Goal: Transaction & Acquisition: Purchase product/service

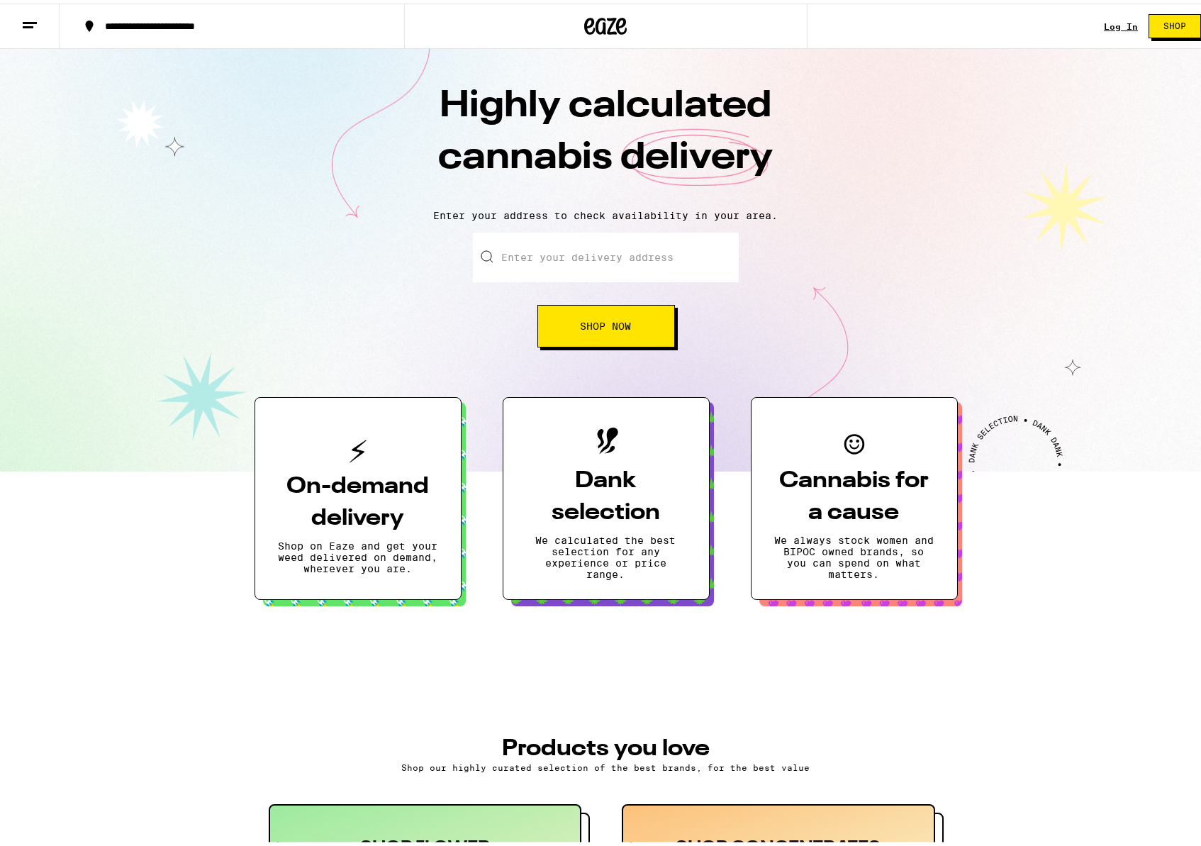
click at [1115, 21] on div "Log In" at bounding box center [1121, 22] width 34 height 9
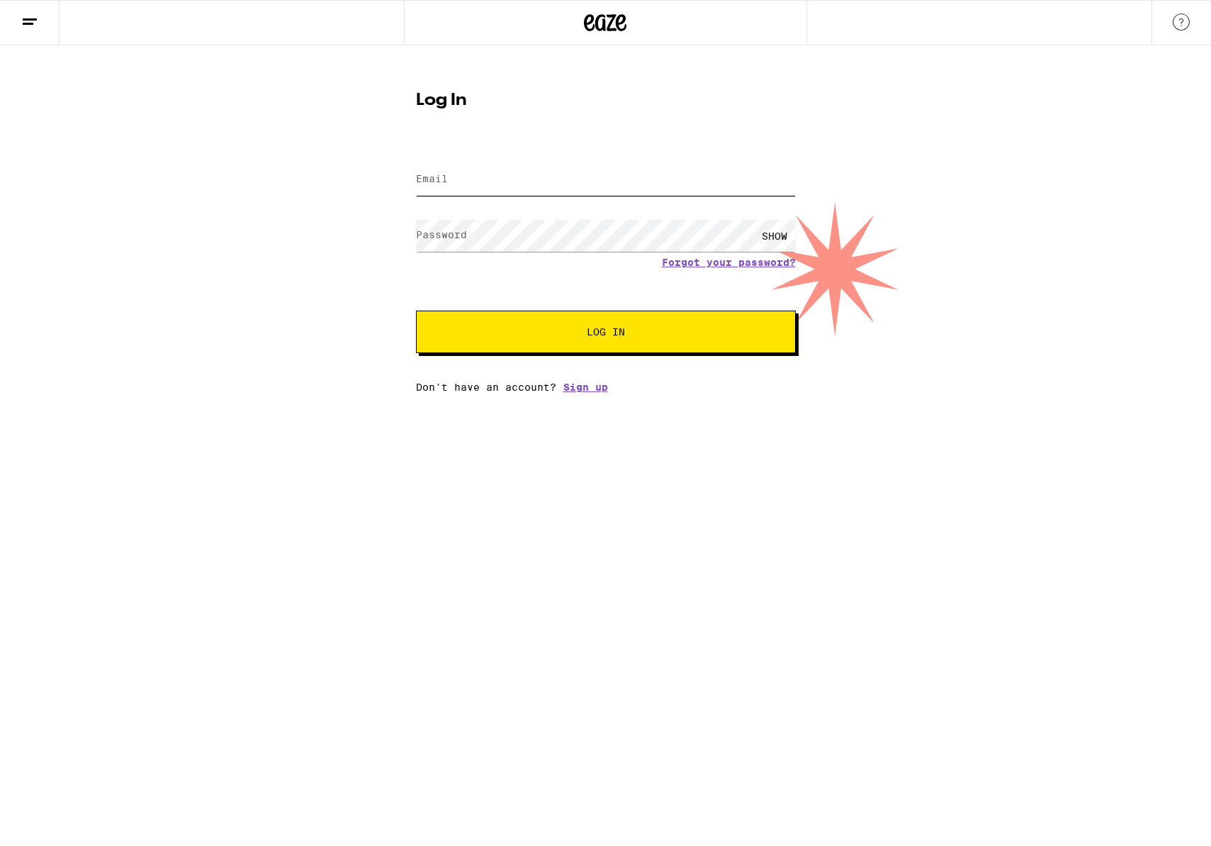
type input "dave.dayneko@gmail.com"
click at [564, 354] on div "Email Email dave.dayneko@gmail.com Password Password SHOW Forgot your password?…" at bounding box center [606, 269] width 380 height 248
click at [564, 349] on button "Log In" at bounding box center [606, 331] width 380 height 43
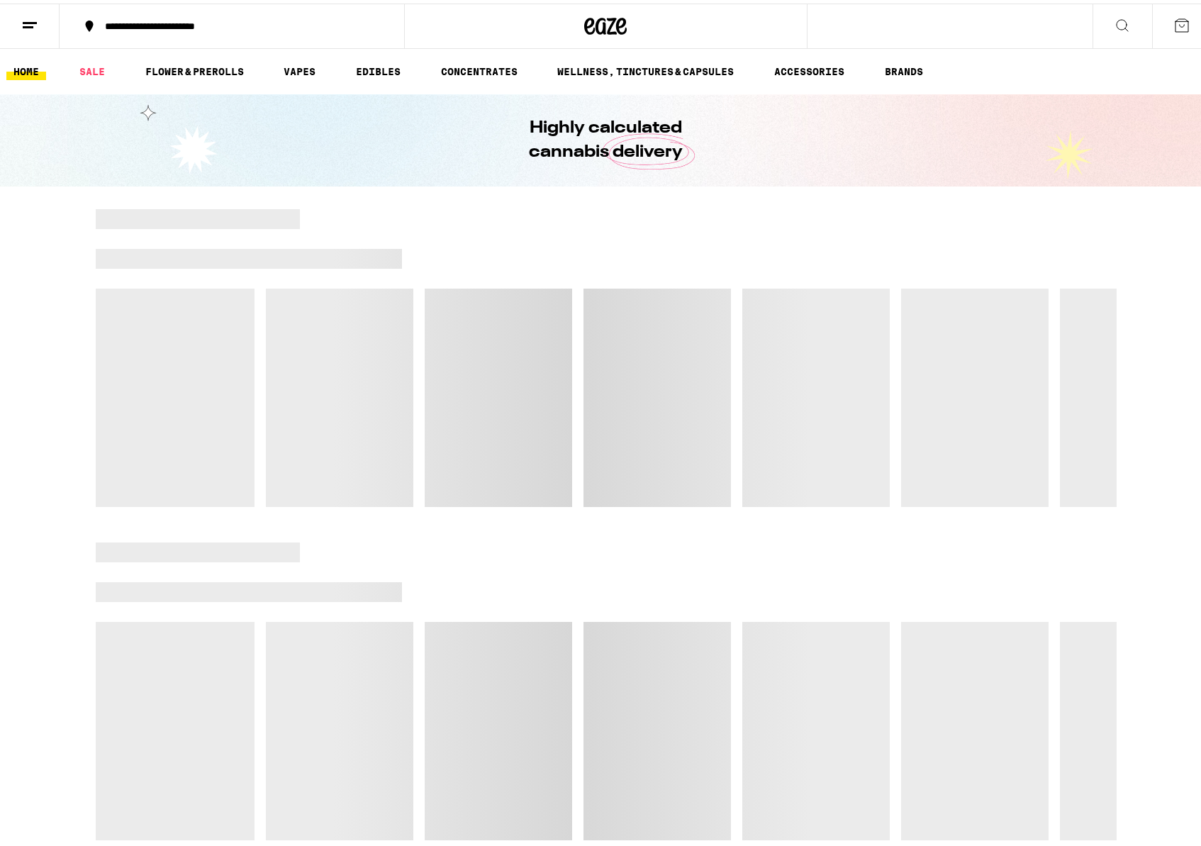
click at [271, 25] on div "**********" at bounding box center [239, 23] width 282 height 10
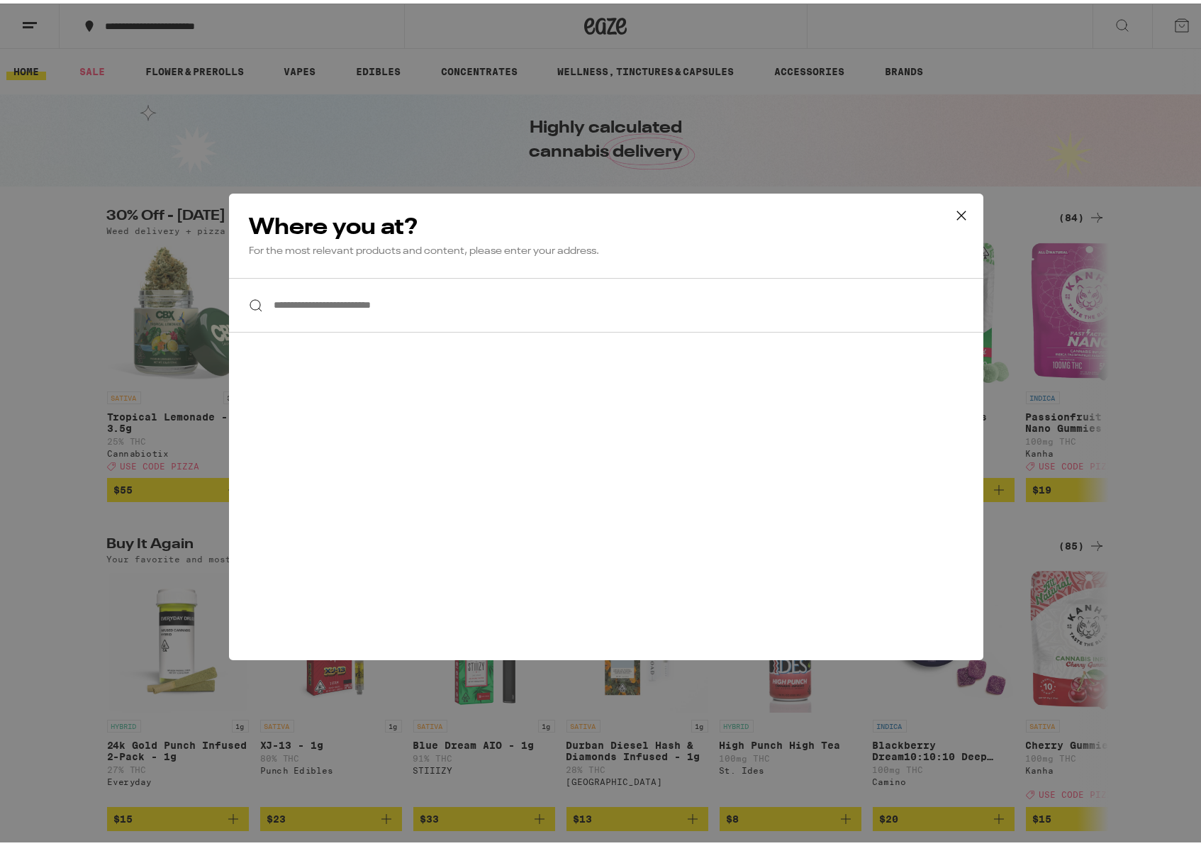
click at [375, 311] on input "**********" at bounding box center [606, 301] width 754 height 55
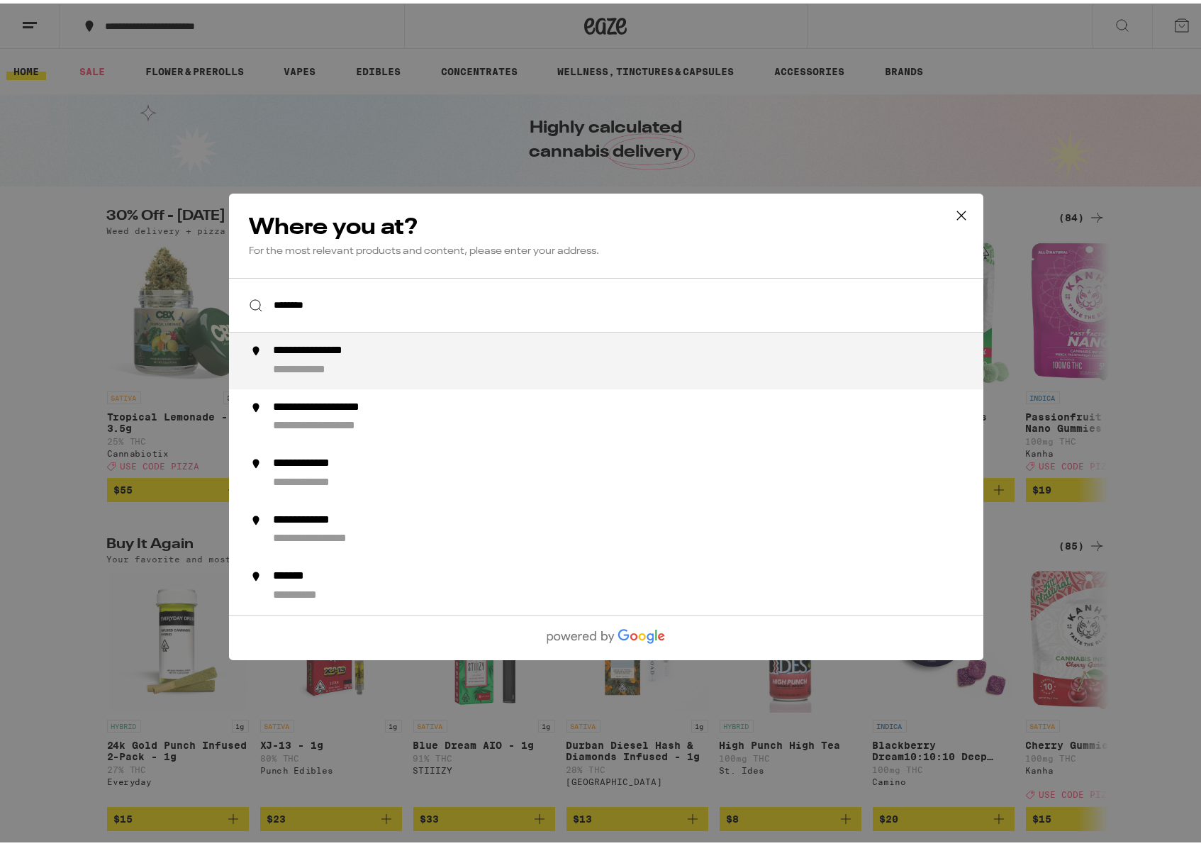
click at [401, 345] on div "**********" at bounding box center [633, 357] width 723 height 34
type input "**********"
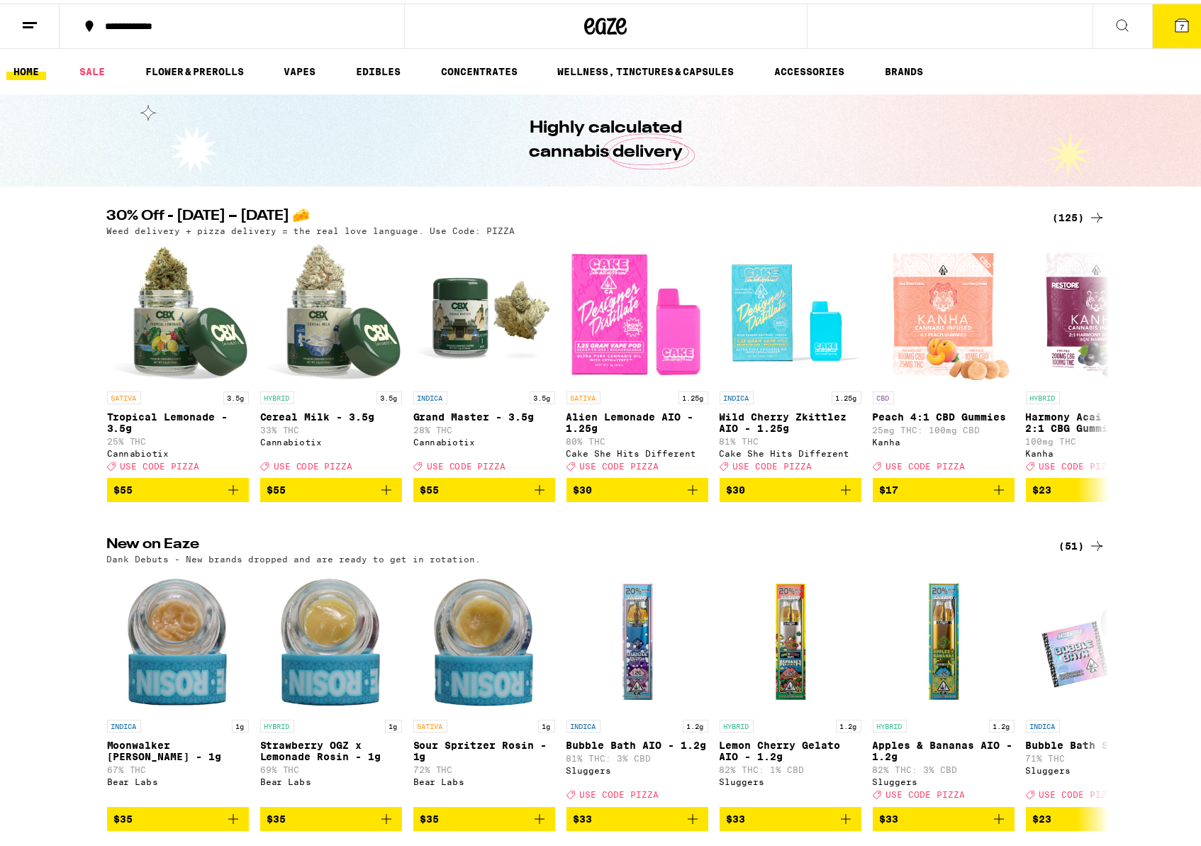
click at [1180, 16] on button "7" at bounding box center [1182, 23] width 60 height 44
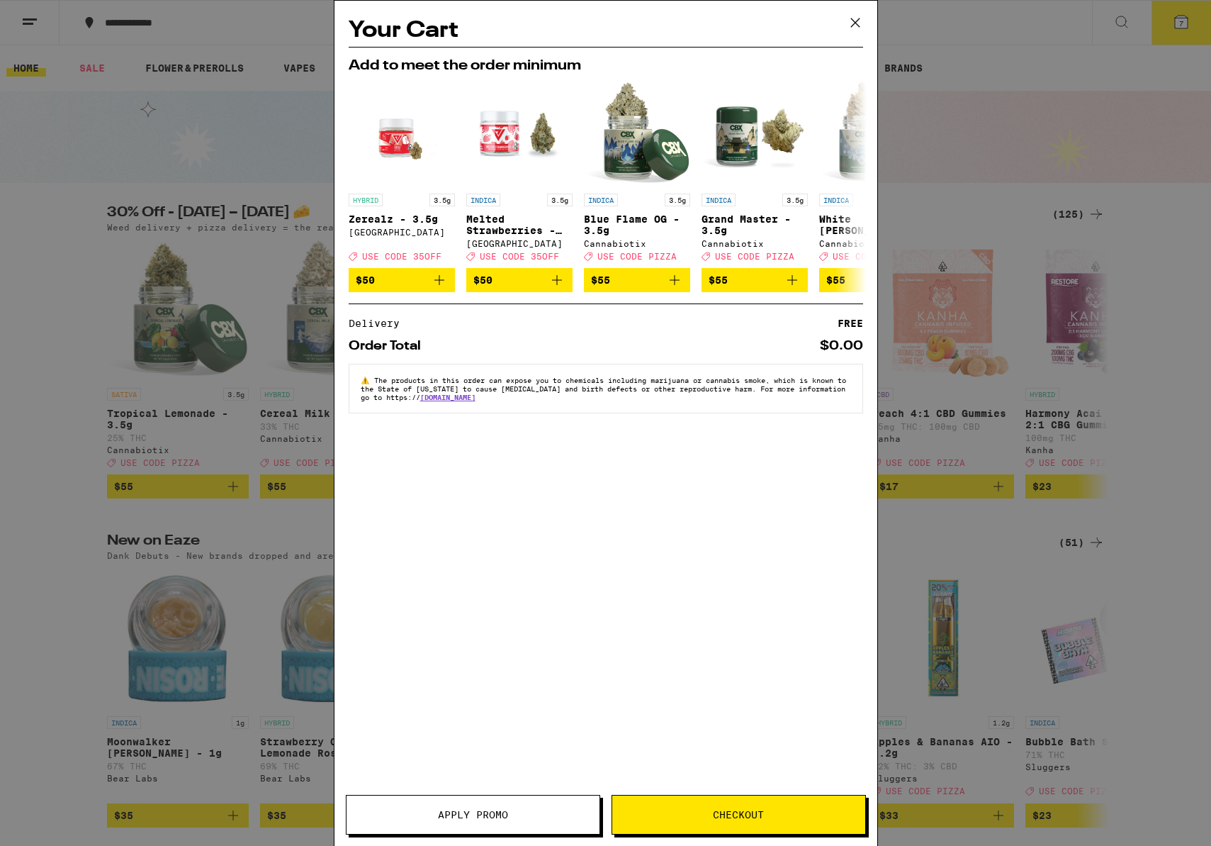
click at [859, 21] on icon at bounding box center [855, 22] width 21 height 21
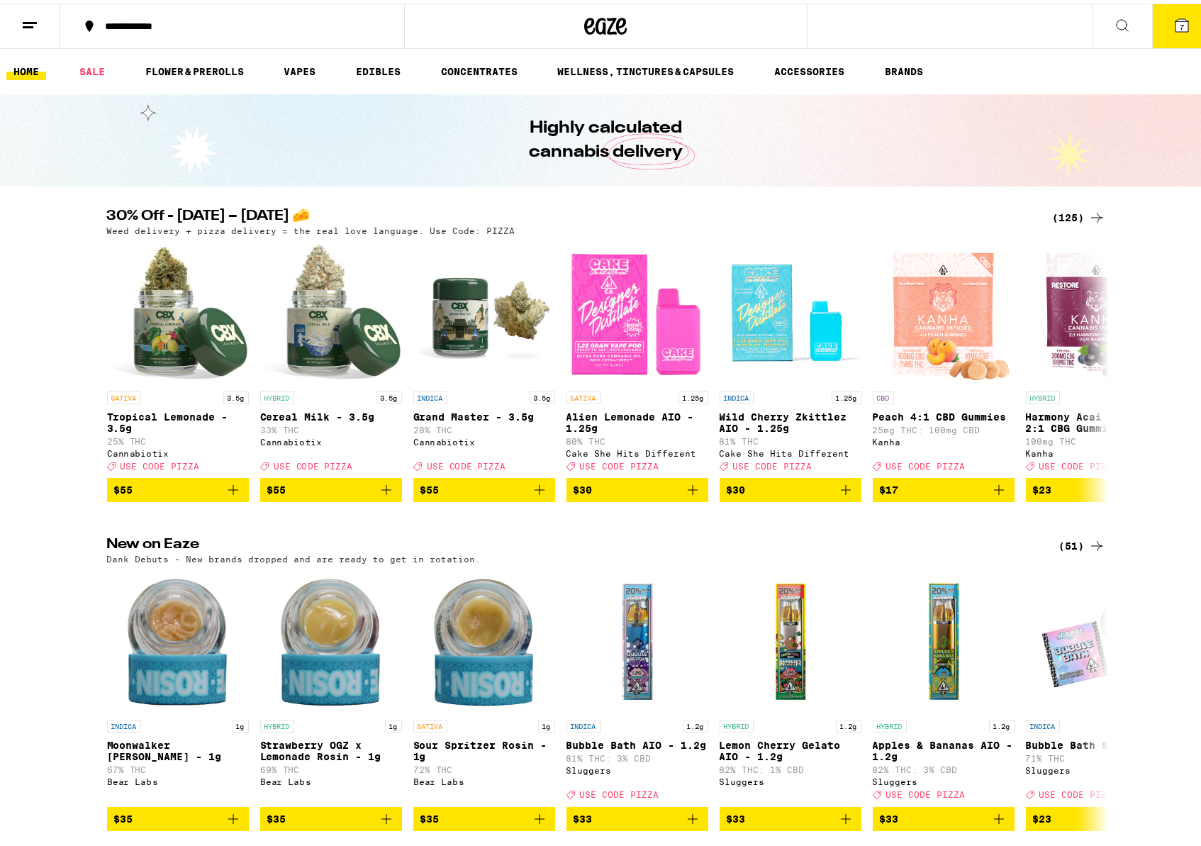
click at [1080, 211] on div "(125)" at bounding box center [1079, 214] width 52 height 17
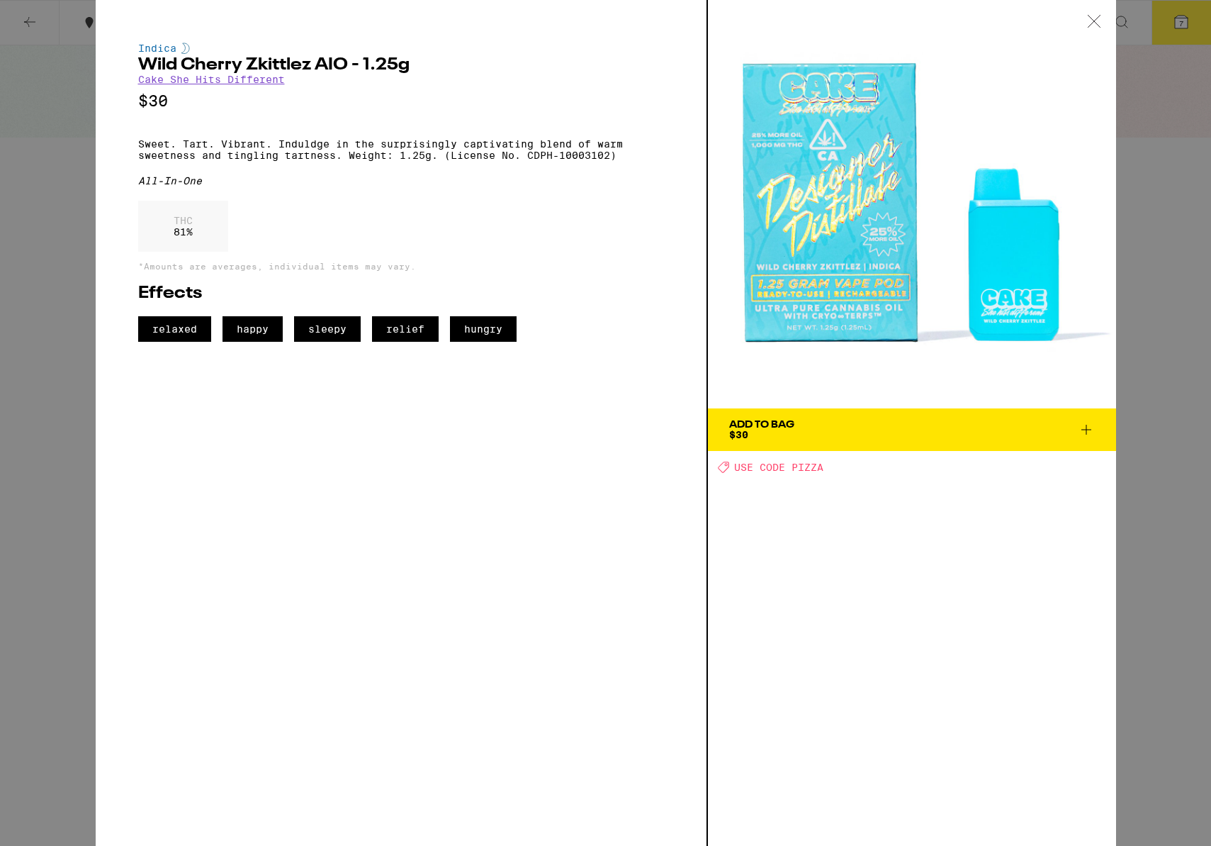
click at [1092, 18] on icon at bounding box center [1094, 21] width 14 height 13
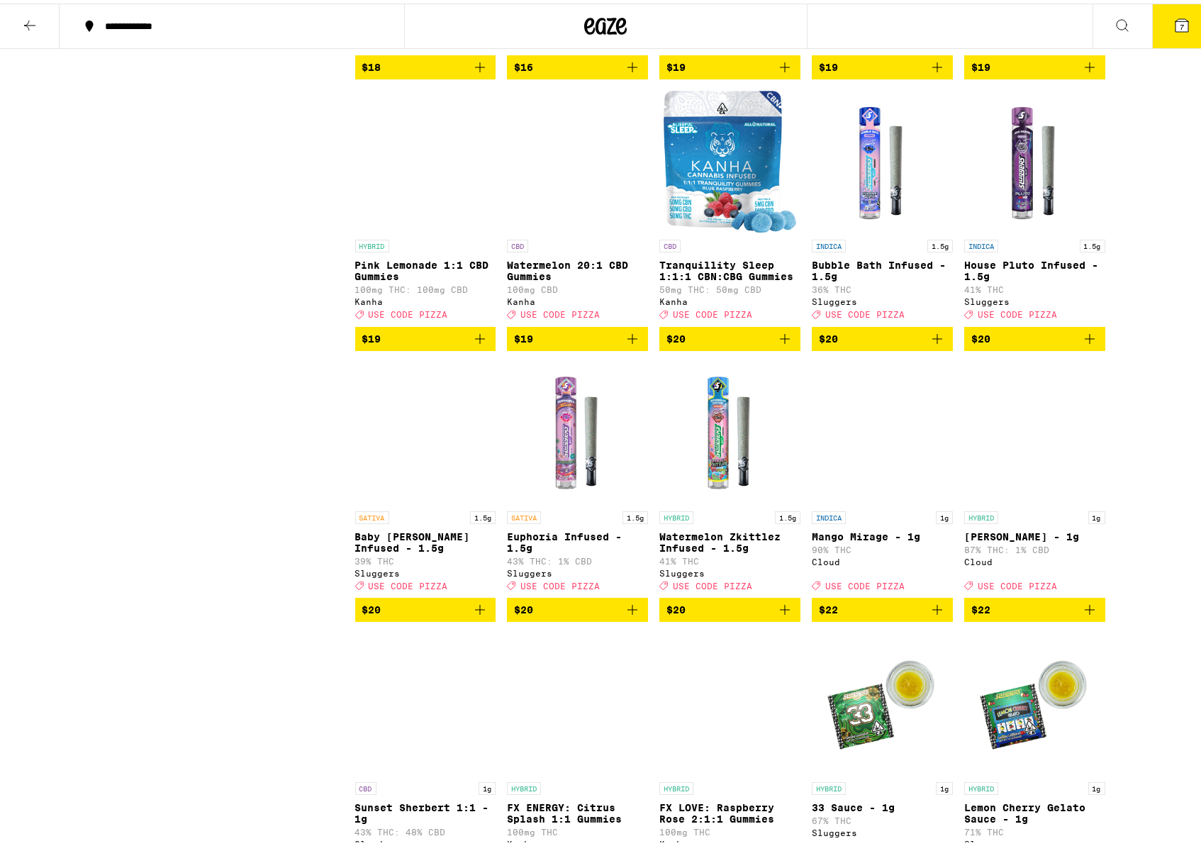
scroll to position [2550, 0]
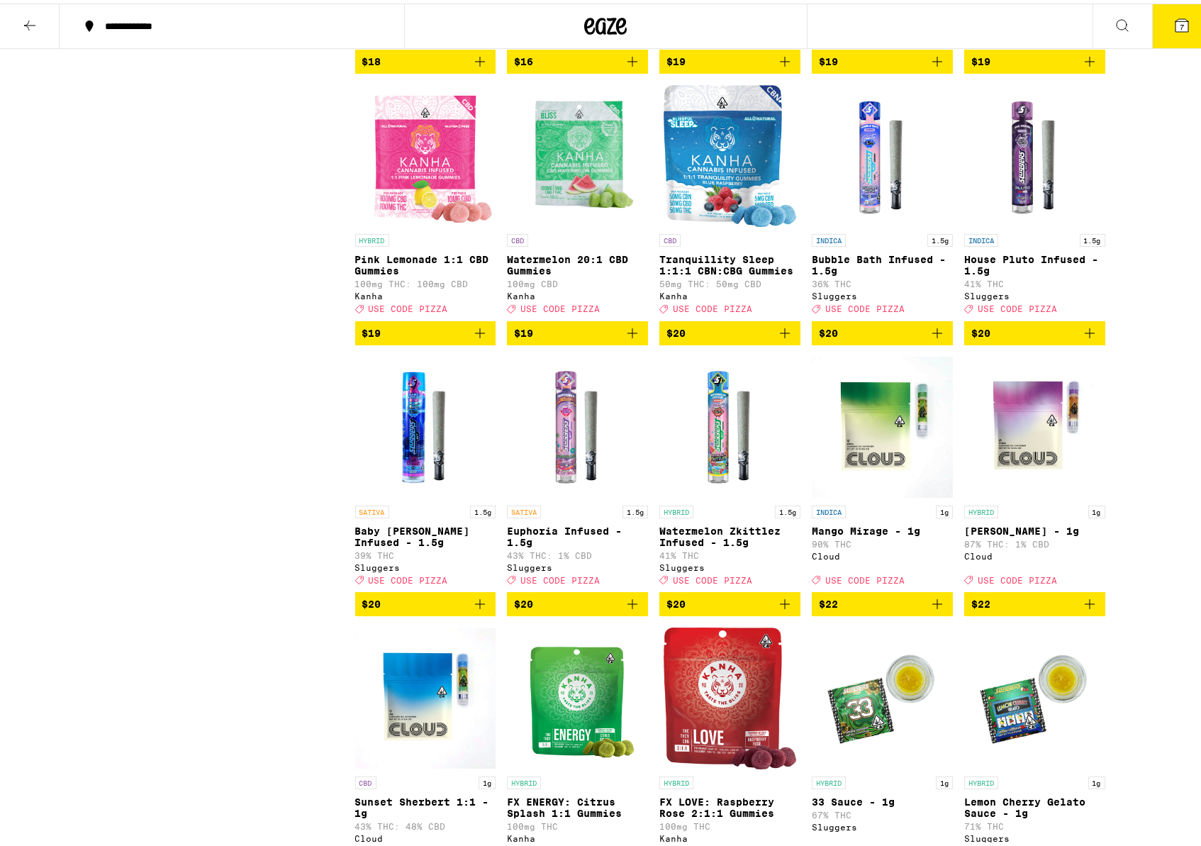
click at [478, 605] on icon "Add to bag" at bounding box center [480, 600] width 10 height 10
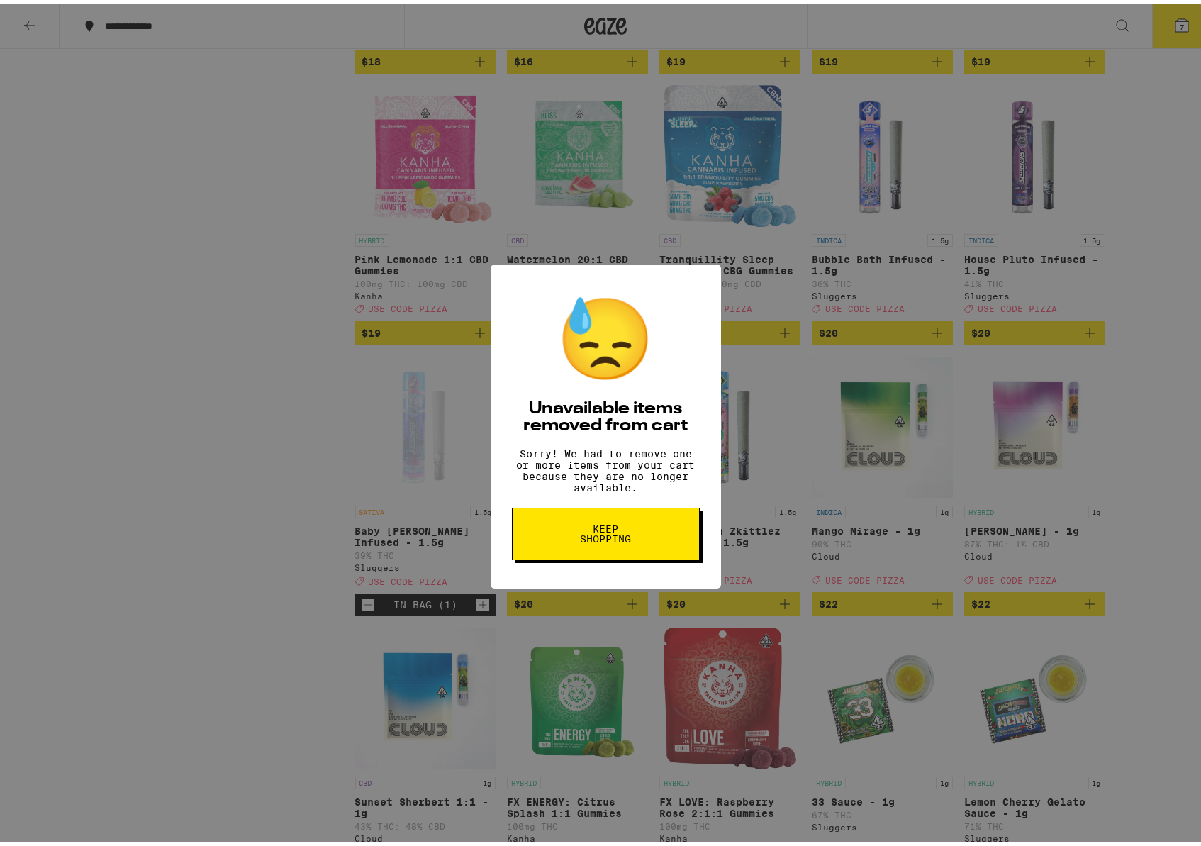
click at [654, 532] on button "Keep Shopping" at bounding box center [606, 530] width 188 height 52
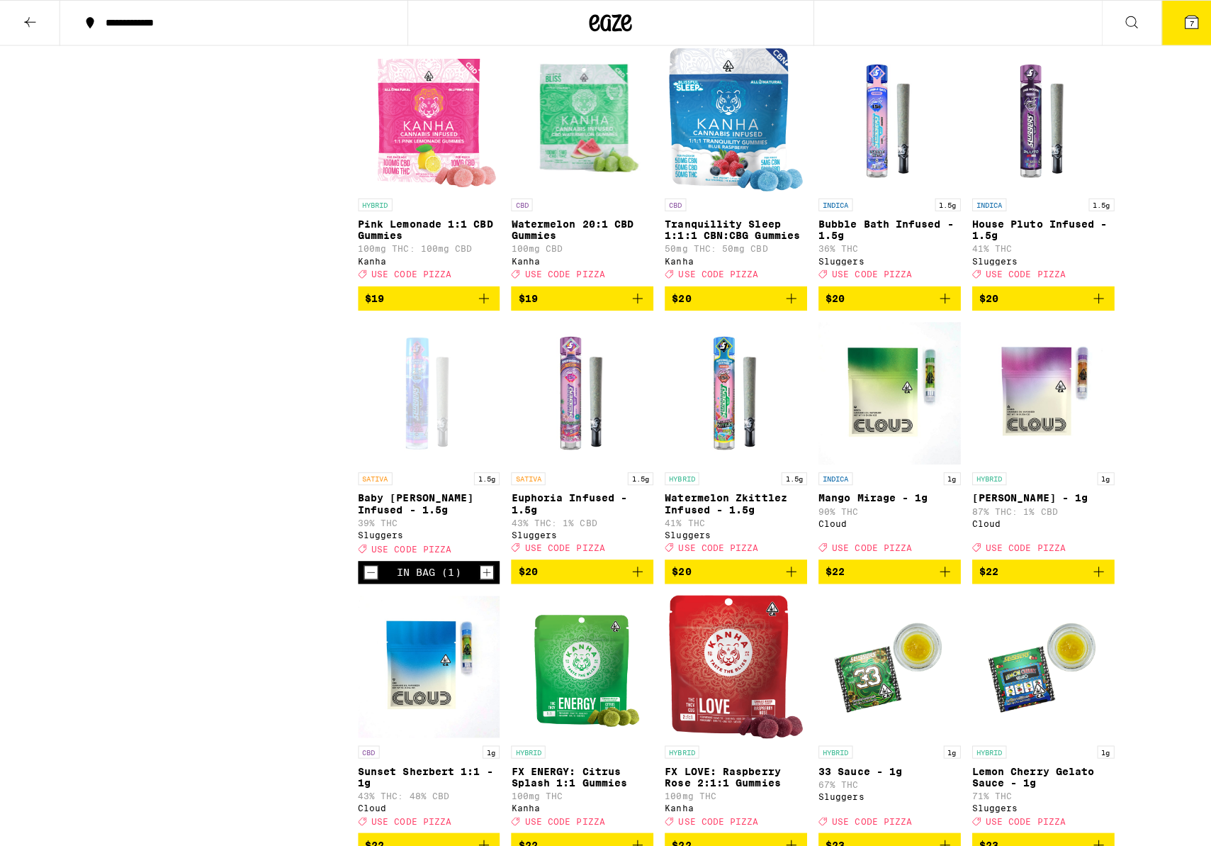
scroll to position [2655, 0]
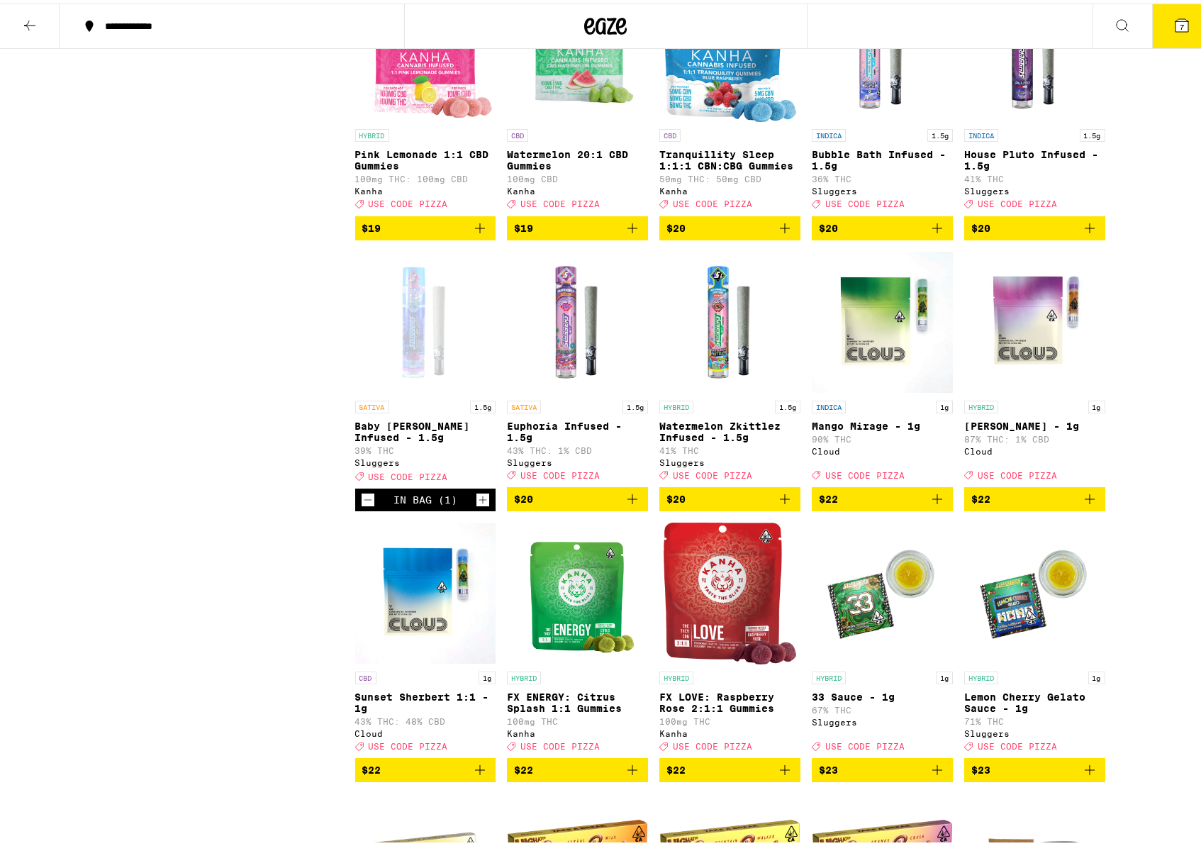
click at [1176, 21] on icon at bounding box center [1181, 22] width 13 height 13
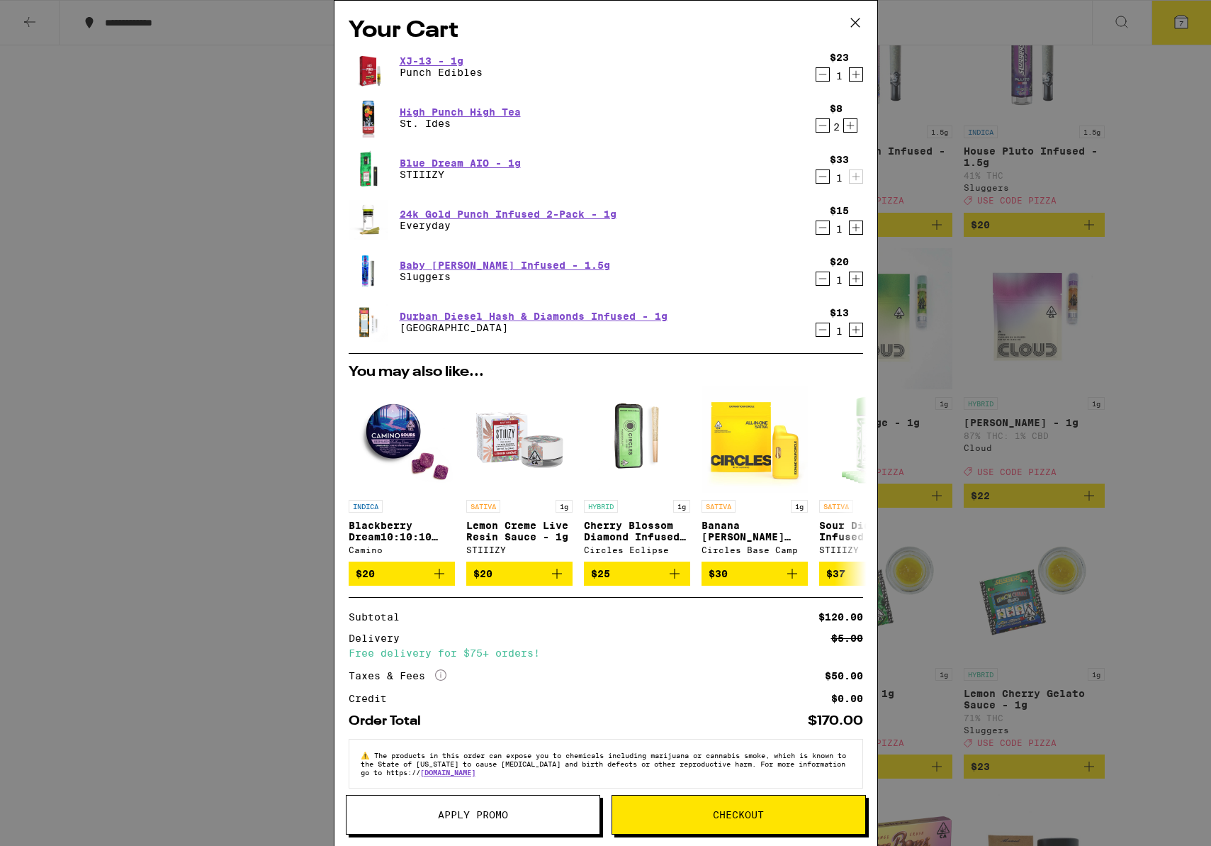
click at [817, 228] on icon "Decrement" at bounding box center [823, 227] width 13 height 17
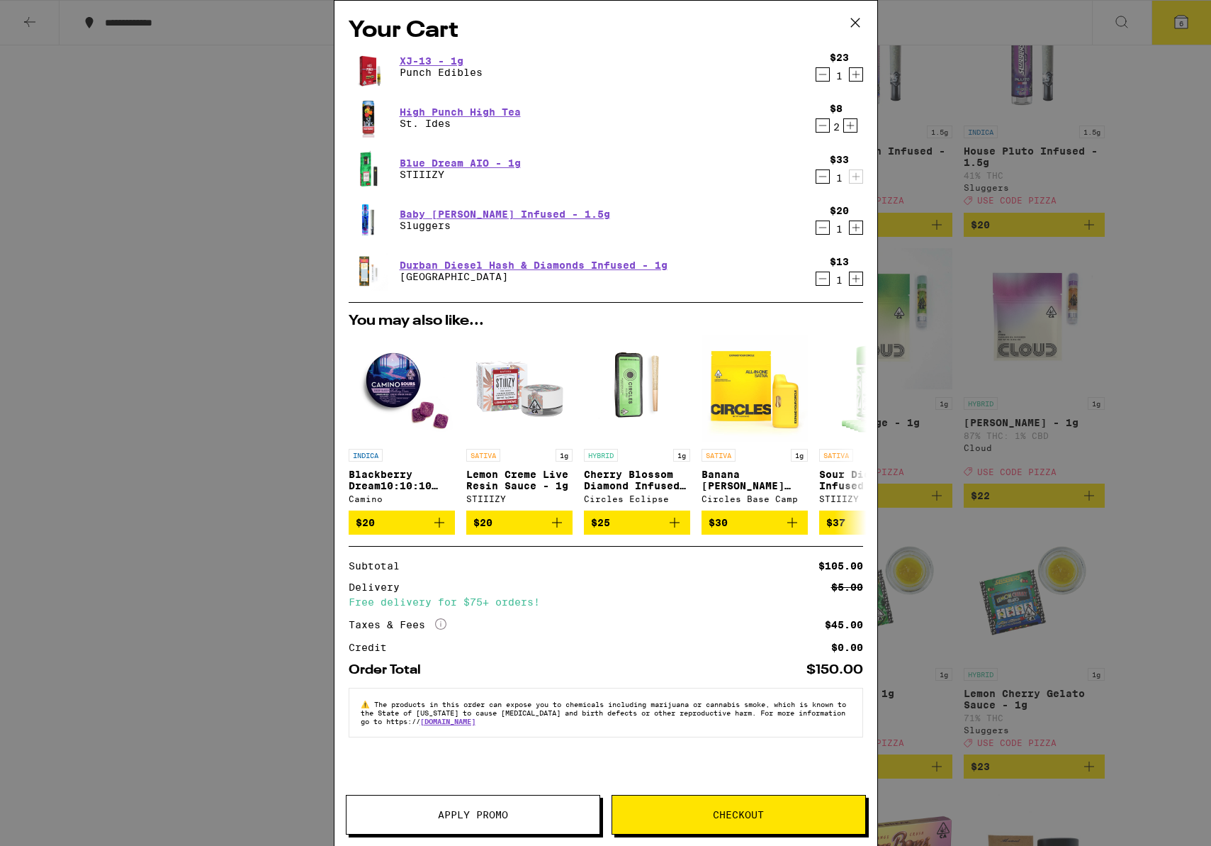
click at [824, 228] on icon "Decrement" at bounding box center [823, 227] width 13 height 17
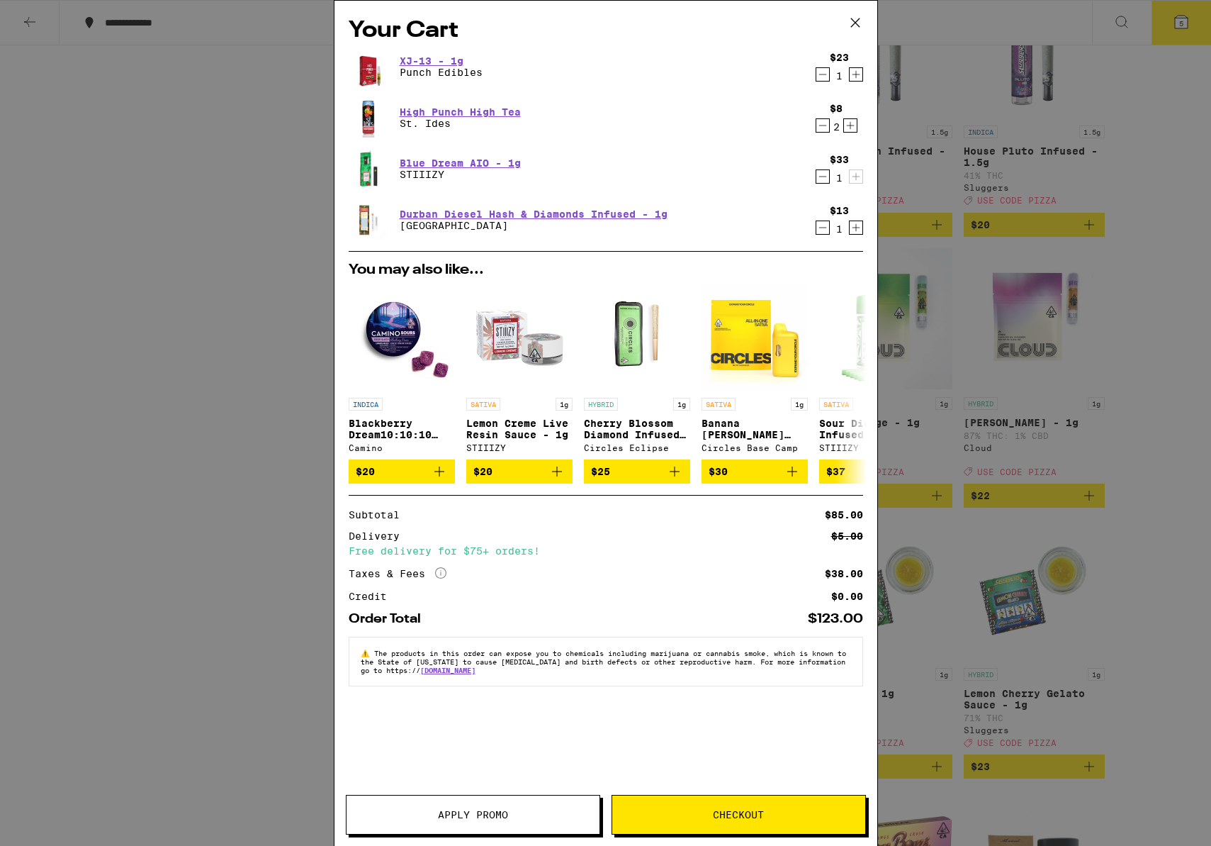
click at [858, 72] on icon "Increment" at bounding box center [856, 74] width 13 height 17
click at [827, 79] on icon "Decrement" at bounding box center [823, 74] width 13 height 17
click at [501, 164] on link "Blue Dream AIO - 1g" at bounding box center [460, 162] width 121 height 11
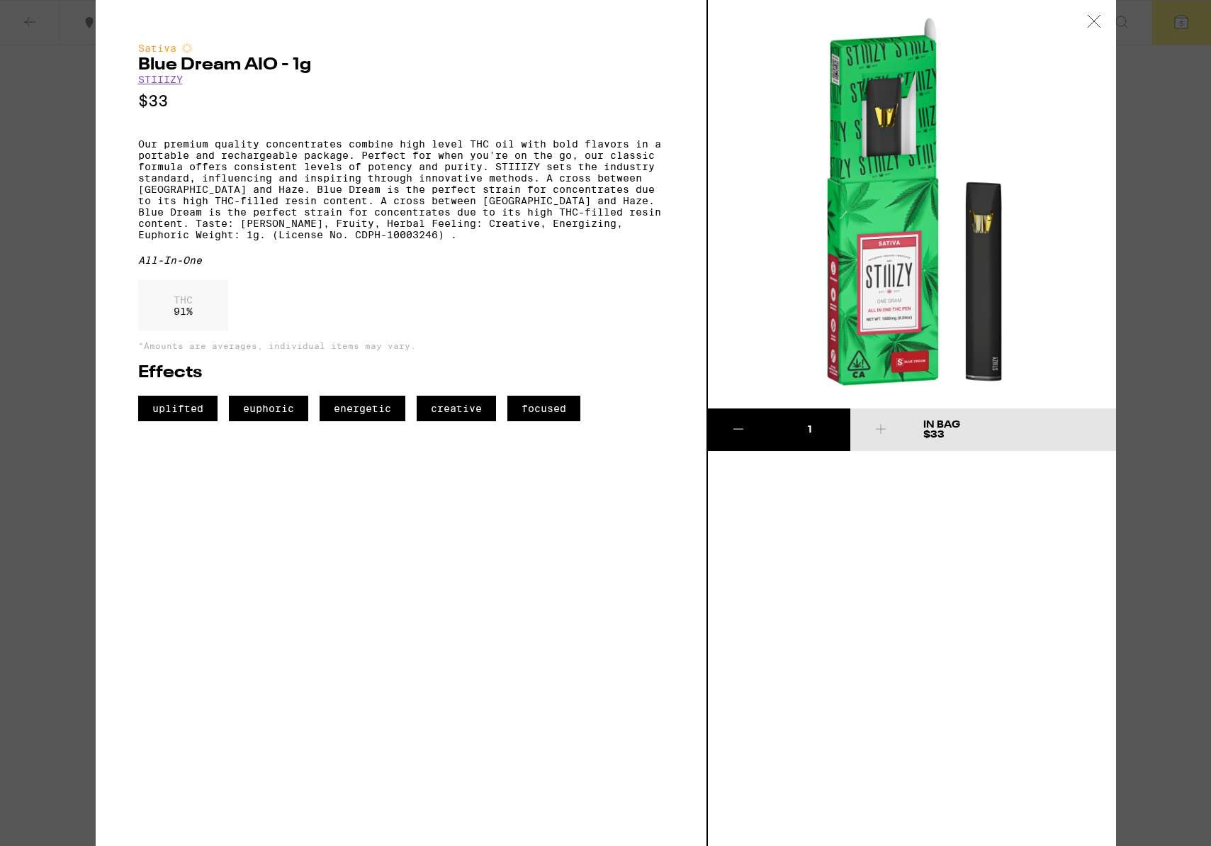
click at [163, 83] on link "STIIIZY" at bounding box center [160, 79] width 45 height 11
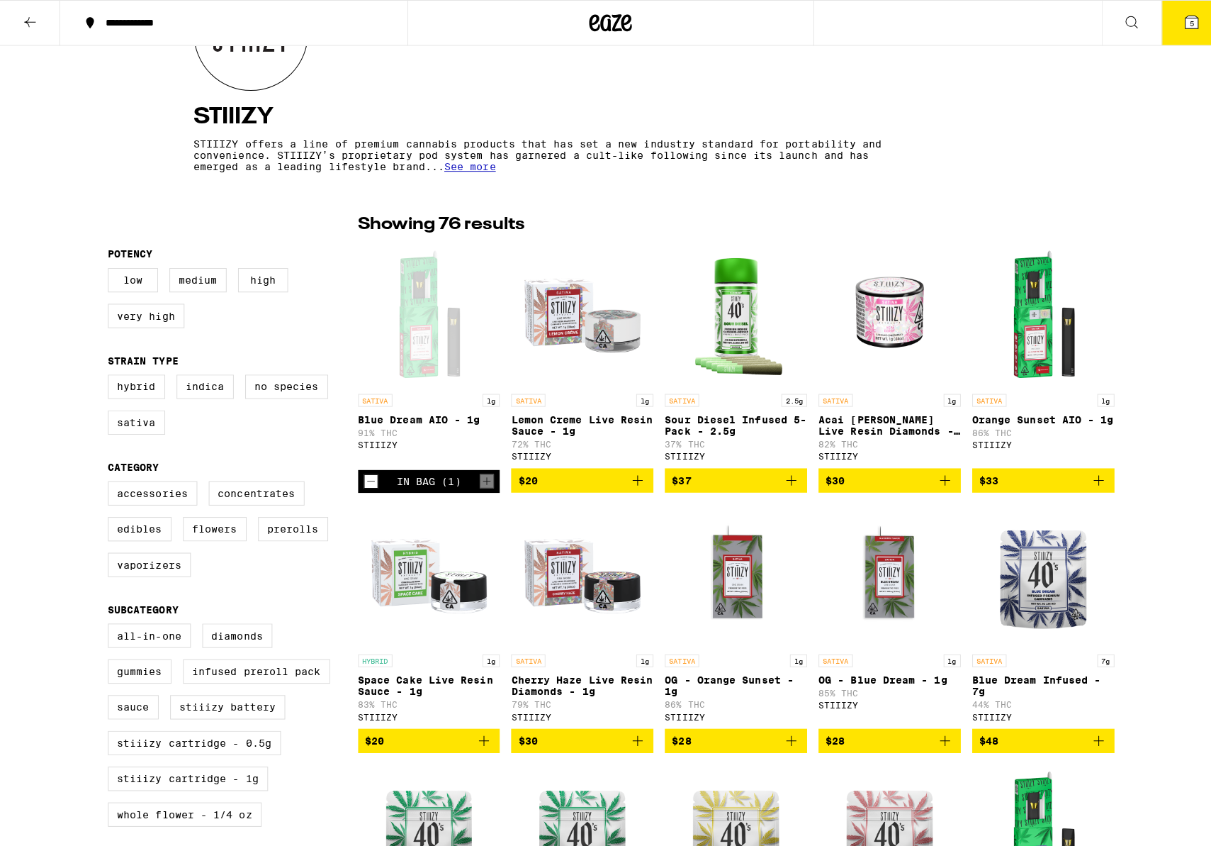
scroll to position [229, 0]
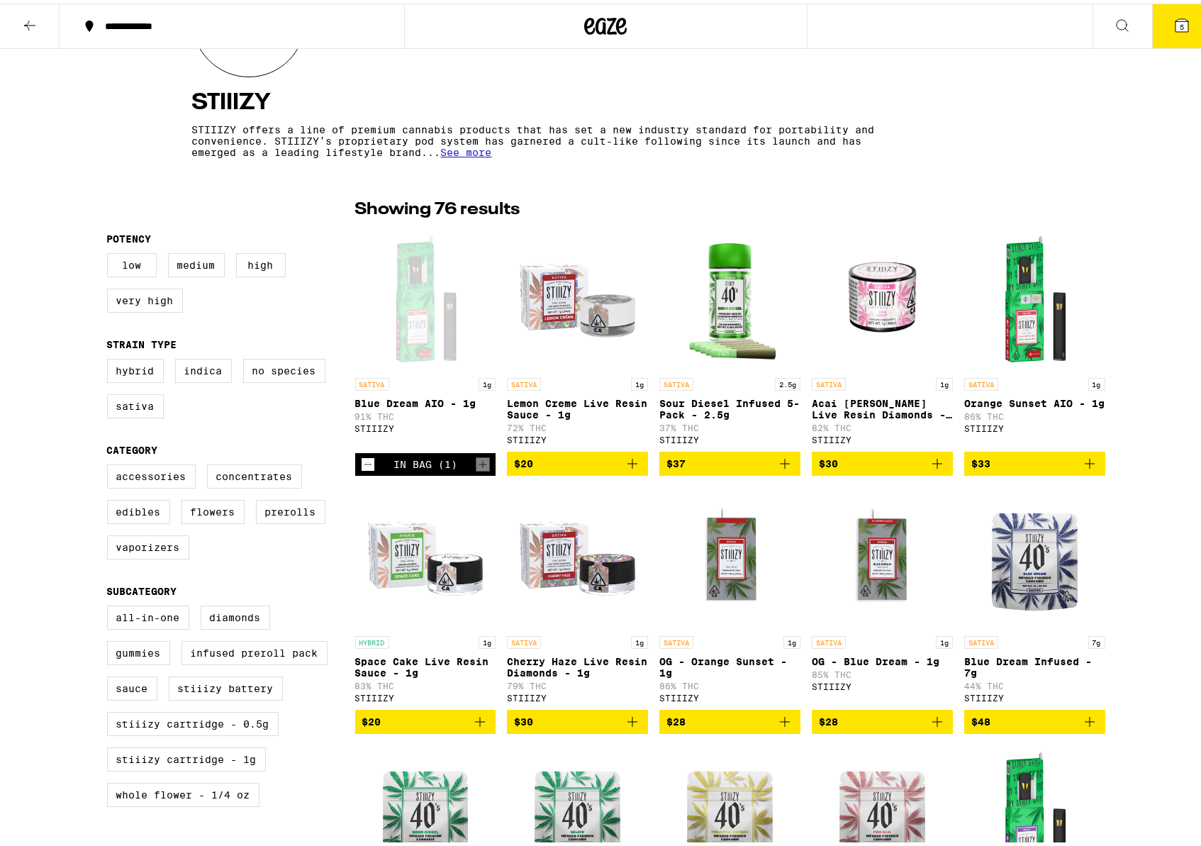
click at [1081, 466] on icon "Add to bag" at bounding box center [1089, 460] width 17 height 17
click at [1173, 30] on icon at bounding box center [1181, 21] width 17 height 17
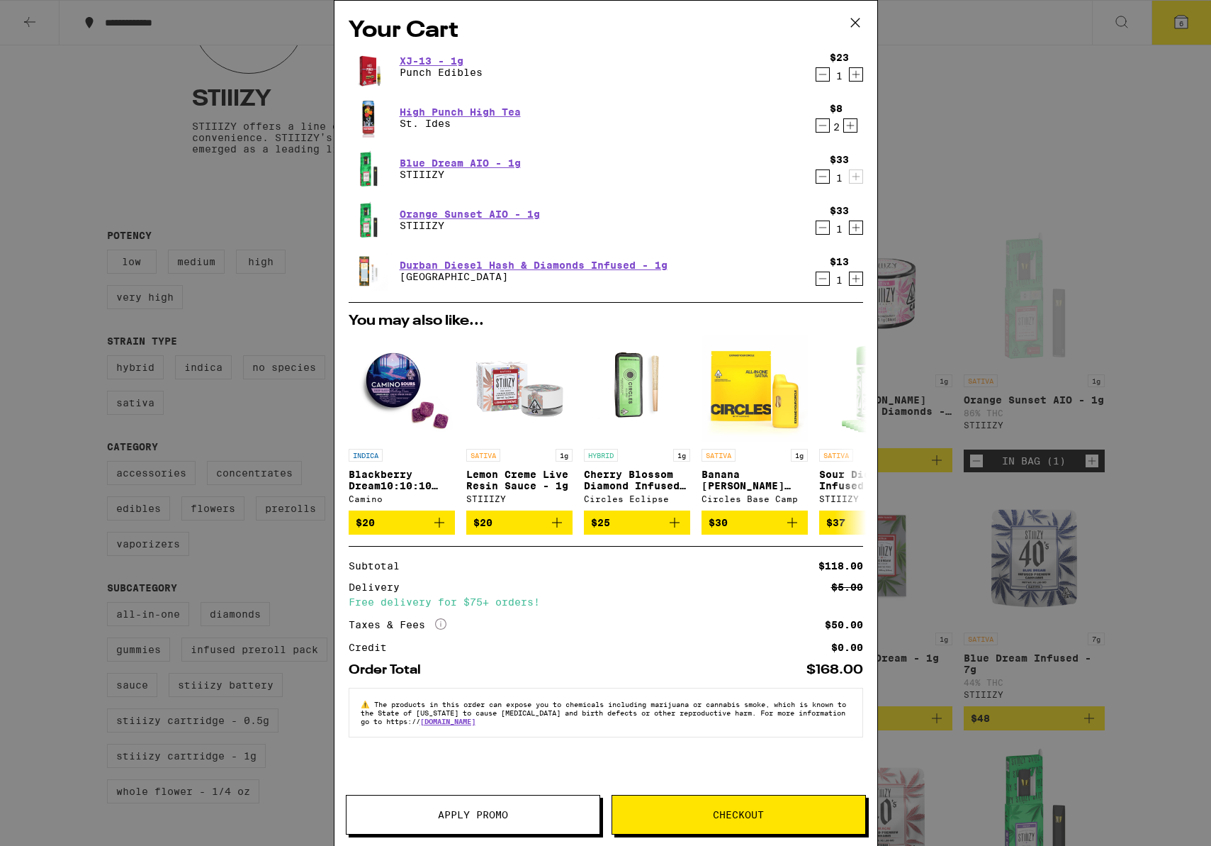
click at [776, 797] on button "Checkout" at bounding box center [739, 815] width 254 height 40
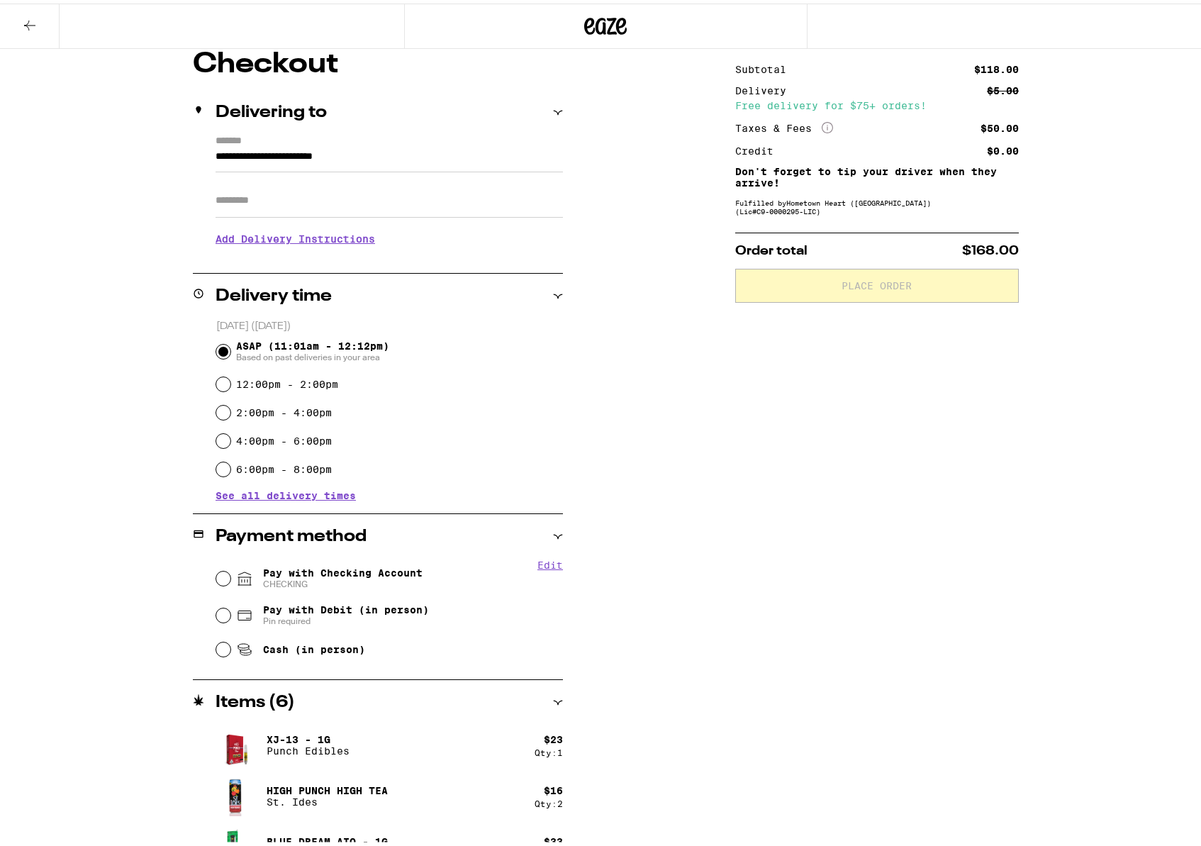
scroll to position [125, 0]
click at [397, 576] on span "CHECKING" at bounding box center [342, 579] width 159 height 11
click at [230, 576] on input "Pay with Checking Account CHECKING" at bounding box center [223, 574] width 14 height 14
radio input "true"
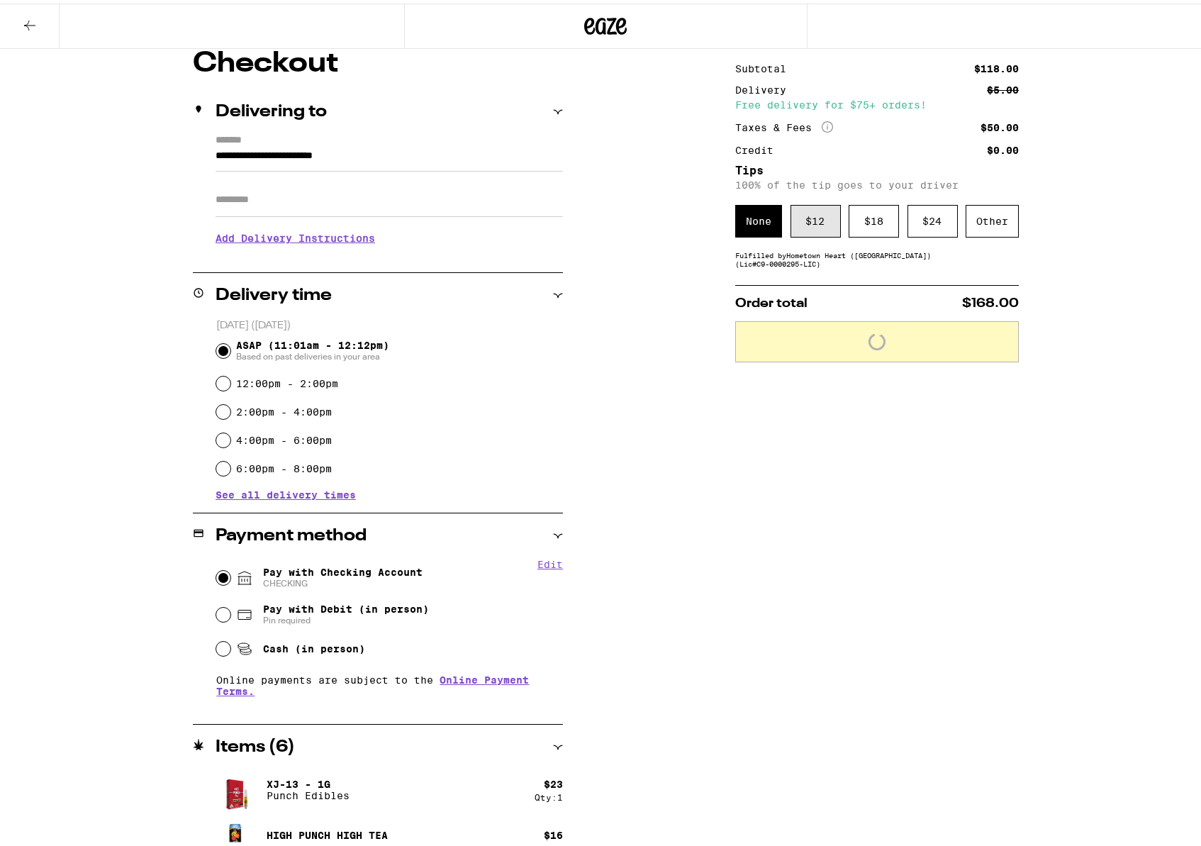
click at [804, 211] on div "$ 12" at bounding box center [815, 217] width 50 height 33
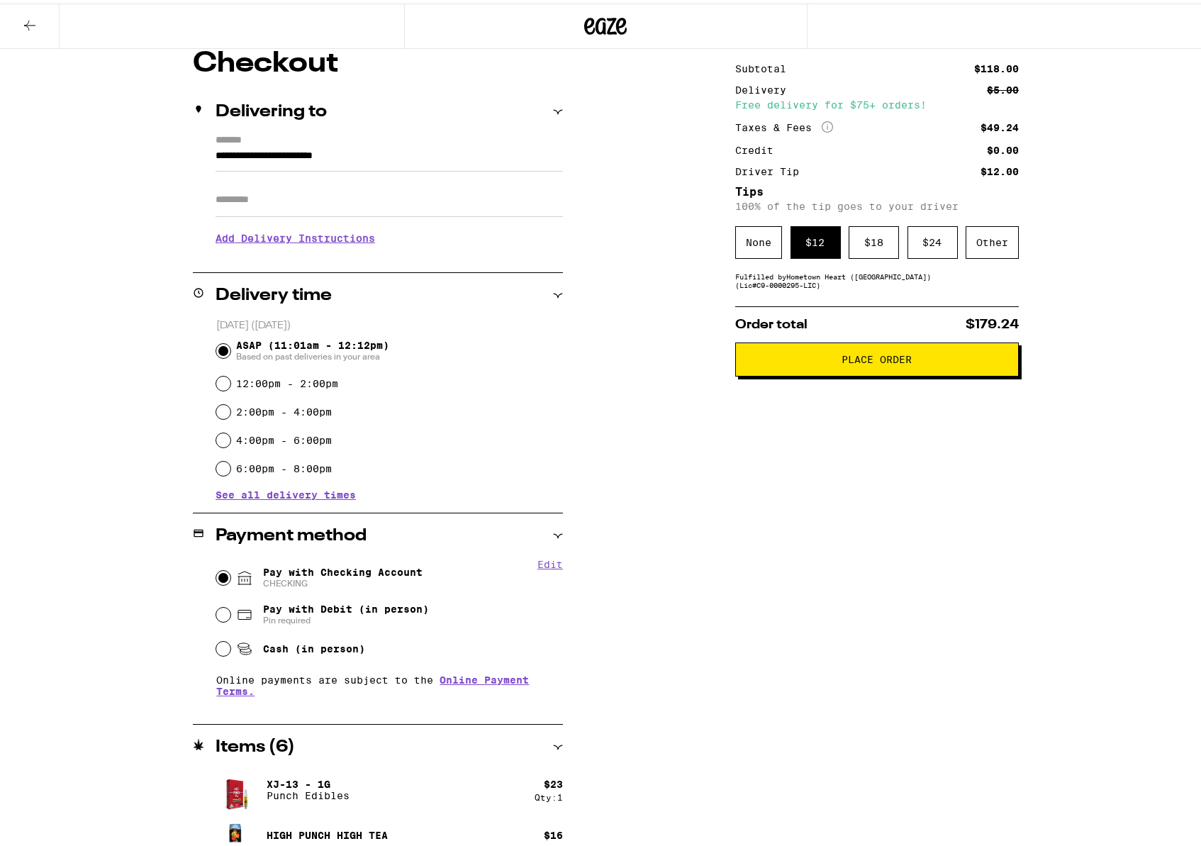
click at [860, 359] on span "Place Order" at bounding box center [877, 356] width 70 height 10
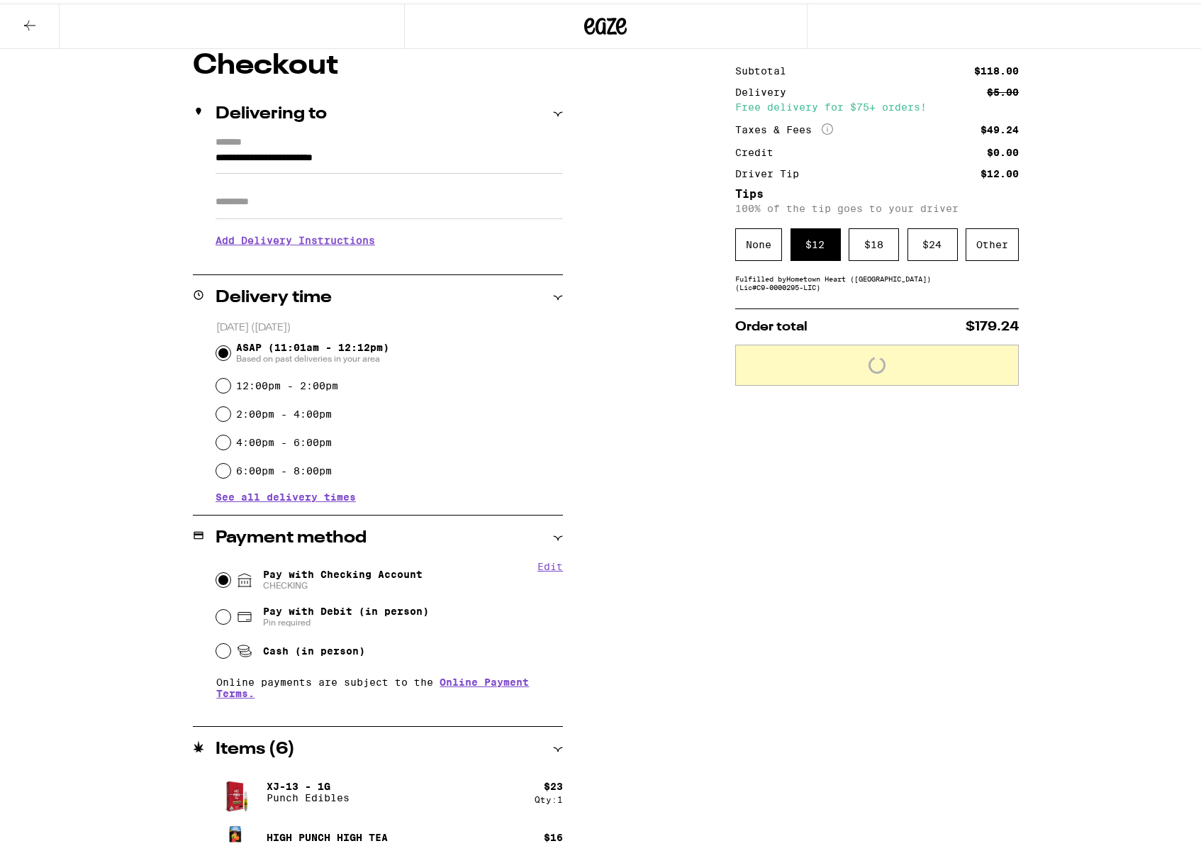
scroll to position [123, 0]
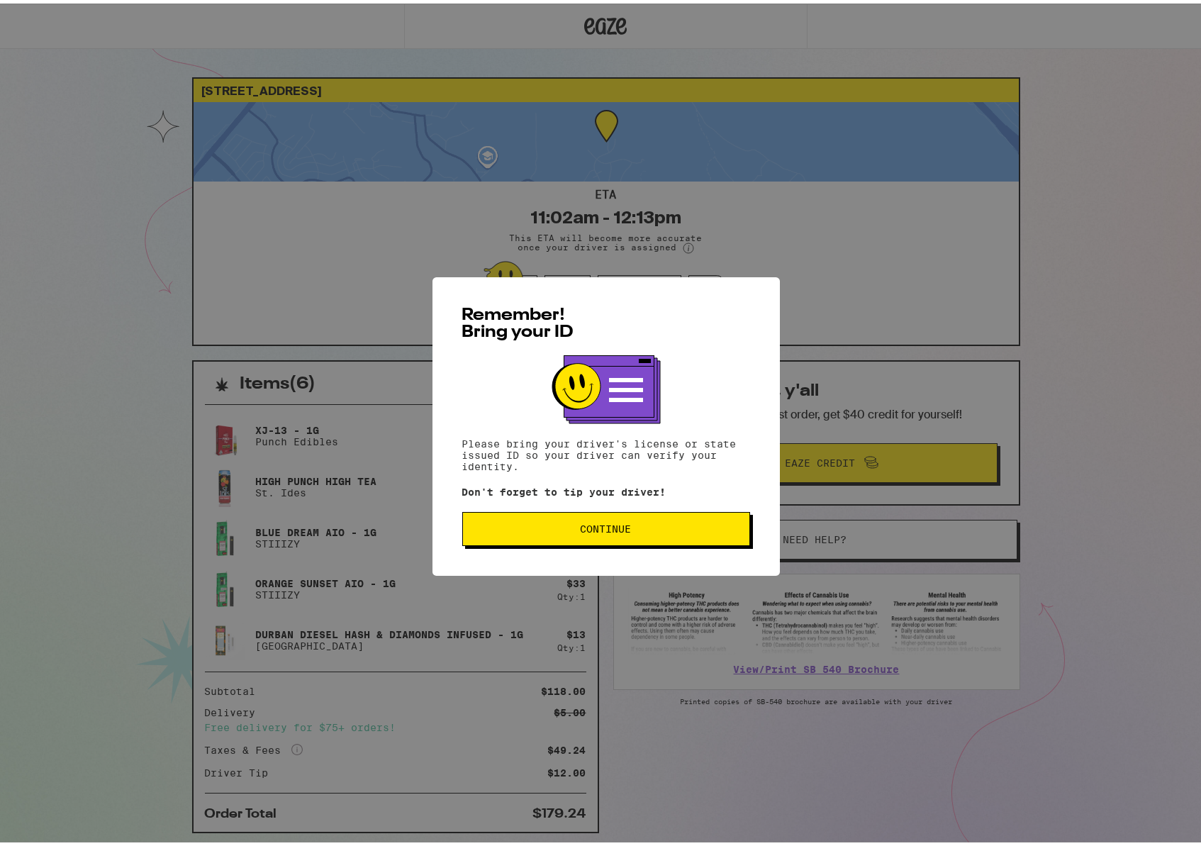
click at [573, 547] on div "Remember! Bring your ID Please bring your driver's license or state issued ID s…" at bounding box center [605, 423] width 347 height 298
click at [574, 541] on button "Continue" at bounding box center [606, 525] width 288 height 34
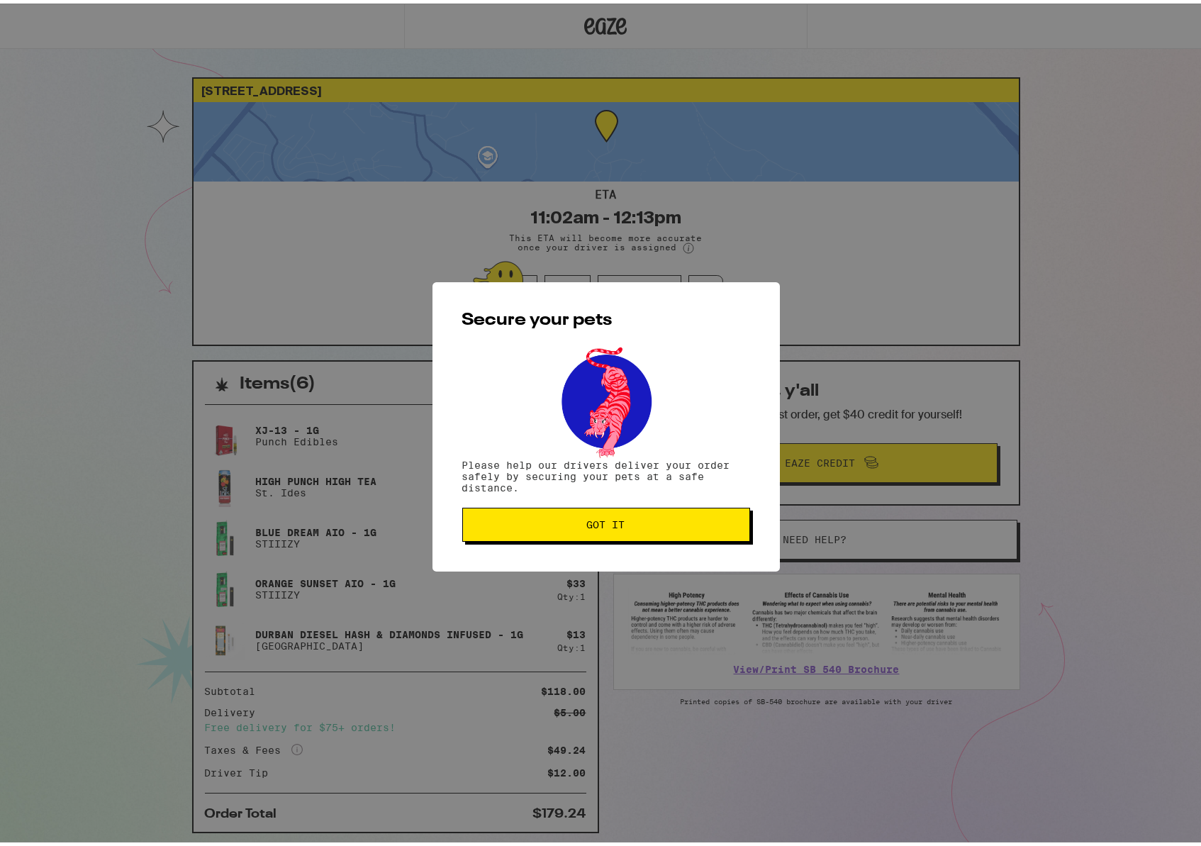
click at [579, 534] on button "Got it" at bounding box center [606, 521] width 288 height 34
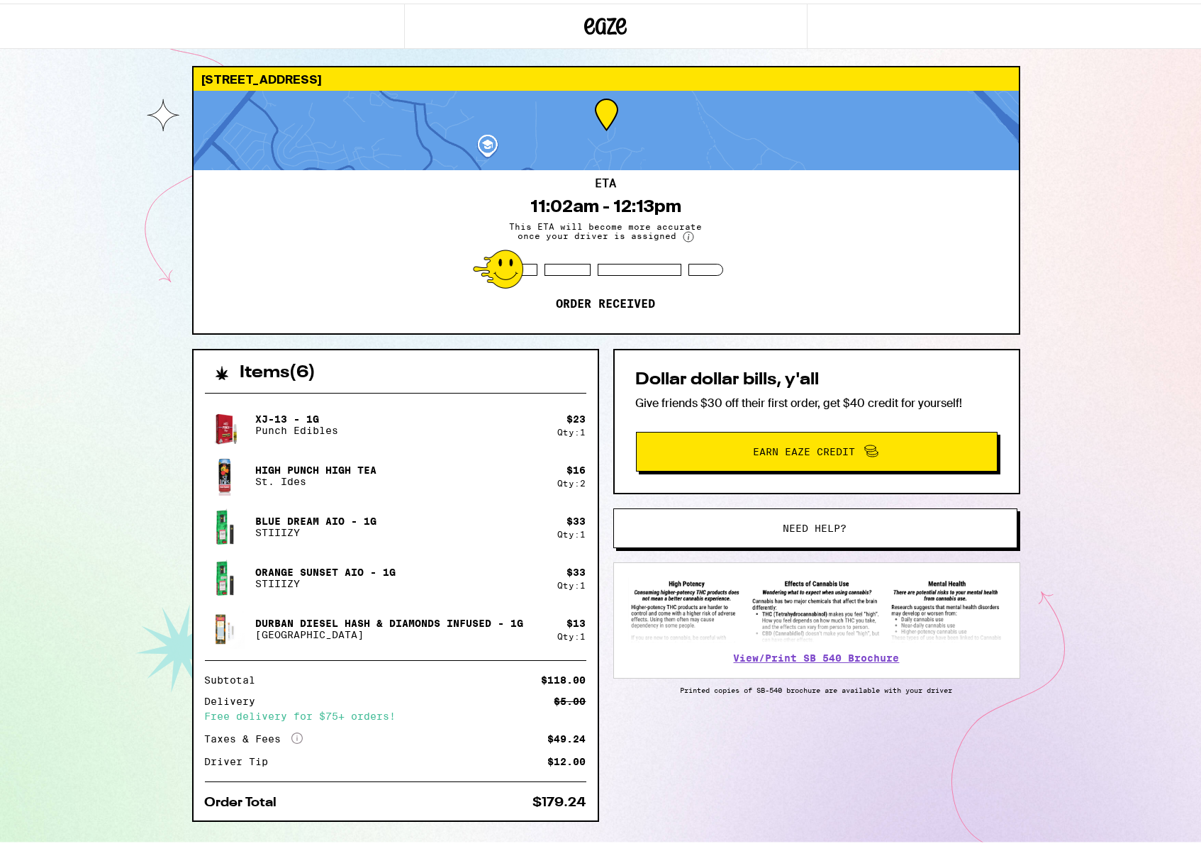
scroll to position [40, 0]
